Goal: Submit feedback/report problem: Submit feedback/report problem

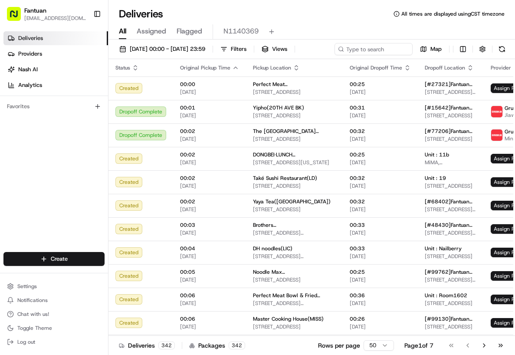
click at [278, 1] on div "Deliveries All times are displayed using CST timezone All Assigned Flagged N114…" at bounding box center [311, 177] width 407 height 355
click at [363, 53] on div "[DATE] 00:00 - [DATE] 23:59 Filters Views Map" at bounding box center [311, 51] width 407 height 16
paste input "51698"
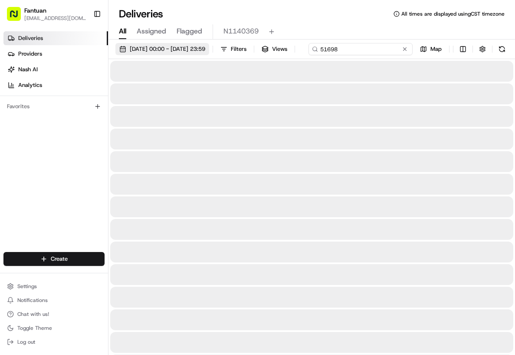
type input "51698"
click at [193, 48] on span "23/08/2025 00:00 - 23/08/2025 23:59" at bounding box center [168, 49] width 76 height 8
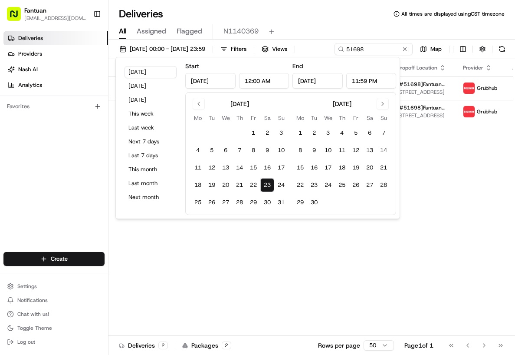
click at [313, 280] on div "Status Original Pickup Time Pickup Location Original Dropoff Time Dropoff Locat…" at bounding box center [322, 197] width 428 height 276
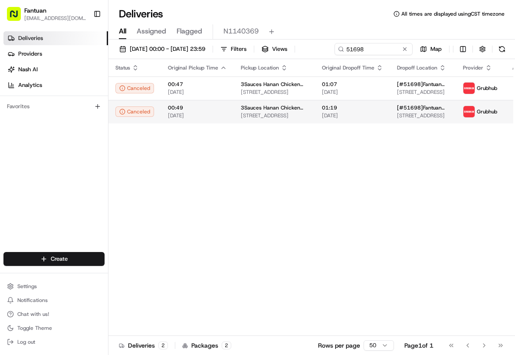
click at [272, 120] on td "3Sauces Hanan Chicken Rice(Chinatown) 2002 S Wentworth Ave b11, Chicago, IL 606…" at bounding box center [274, 111] width 81 height 23
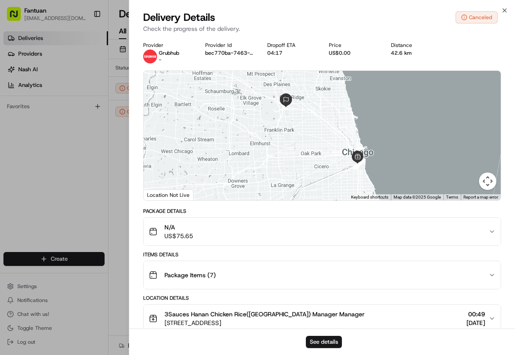
scroll to position [87, 0]
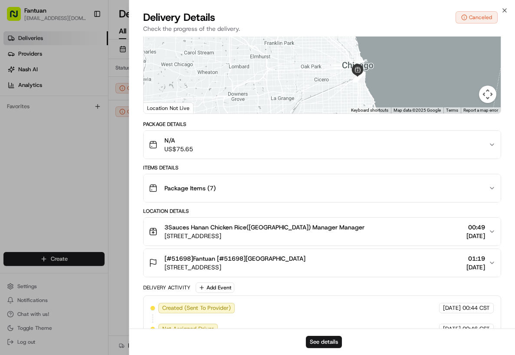
click at [324, 333] on div "See details" at bounding box center [322, 341] width 386 height 26
click at [325, 340] on button "See details" at bounding box center [324, 341] width 36 height 12
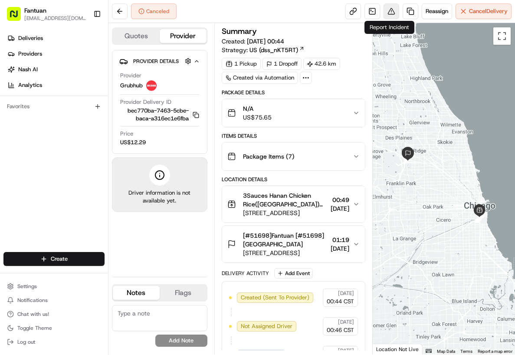
click at [388, 16] on button at bounding box center [392, 11] width 16 height 16
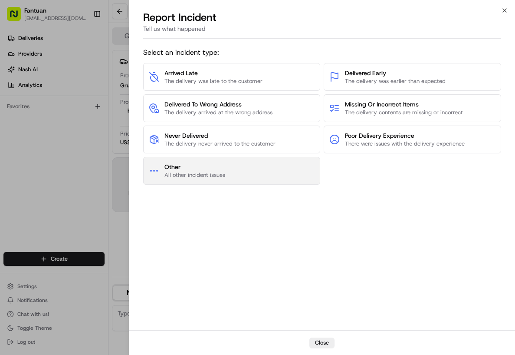
click at [247, 168] on button "Other All other incident issues" at bounding box center [231, 171] width 177 height 28
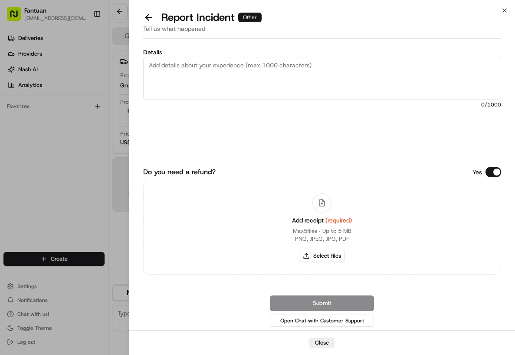
click at [231, 88] on textarea "Details" at bounding box center [322, 78] width 358 height 43
paste textarea "The driver reported that the delivery could not be completed."
type textarea "The driver reported that the delivery could not be completed."
click at [318, 252] on button "Select files" at bounding box center [322, 256] width 46 height 12
type input "C:\fakepath\Dingtalk_20250823055700.jpg"
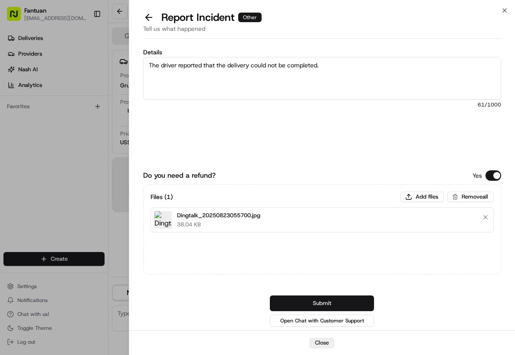
click at [318, 302] on button "Submit" at bounding box center [322, 303] width 104 height 16
